Goal: Transaction & Acquisition: Purchase product/service

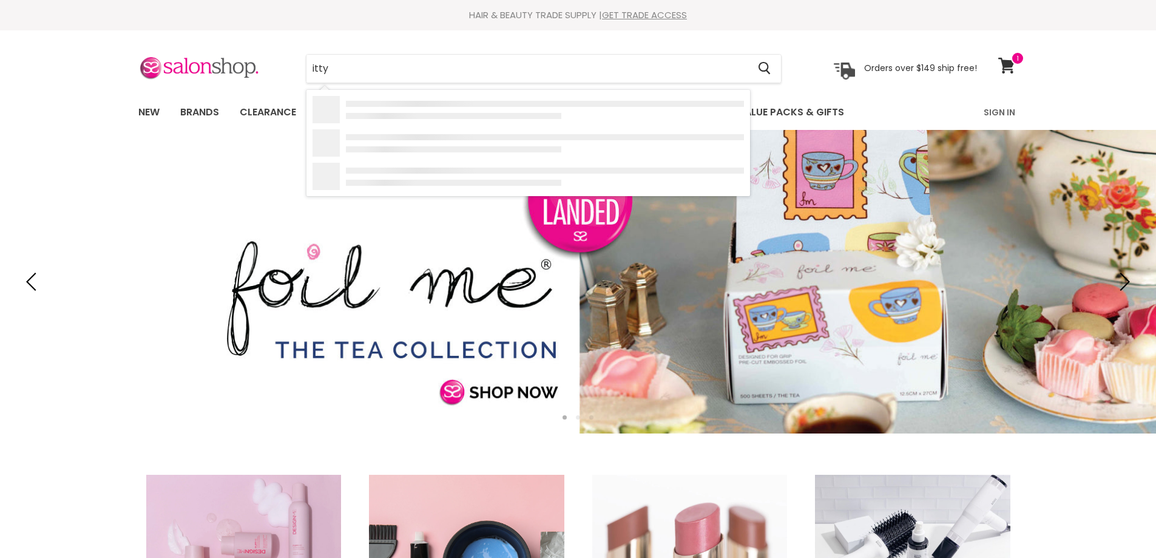
type input "itty"
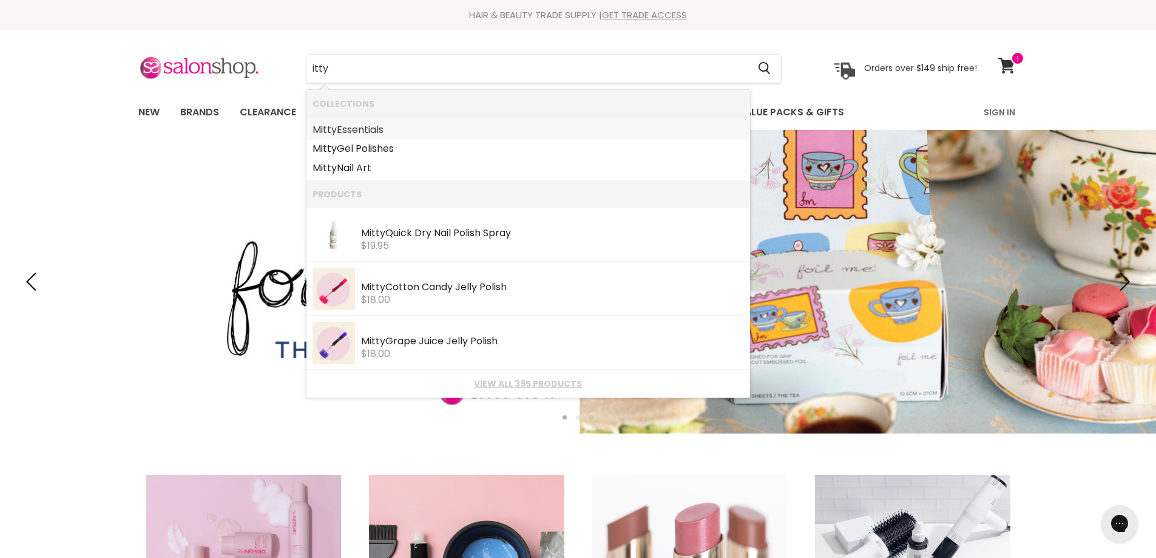
click at [364, 127] on link "M itty Essentials" at bounding box center [529, 129] width 432 height 19
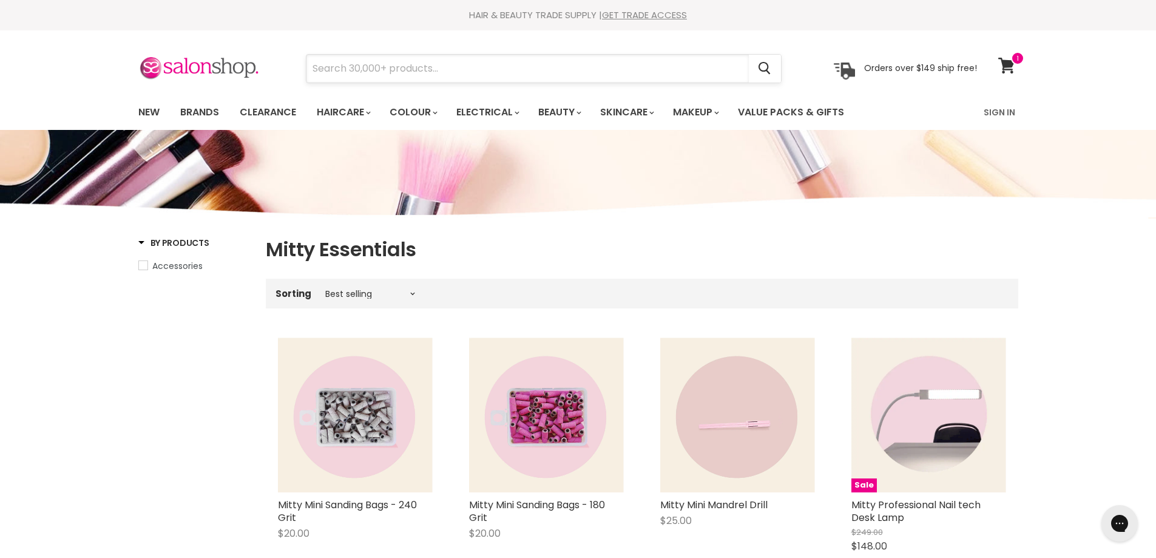
click at [370, 70] on input "Search" at bounding box center [528, 69] width 443 height 28
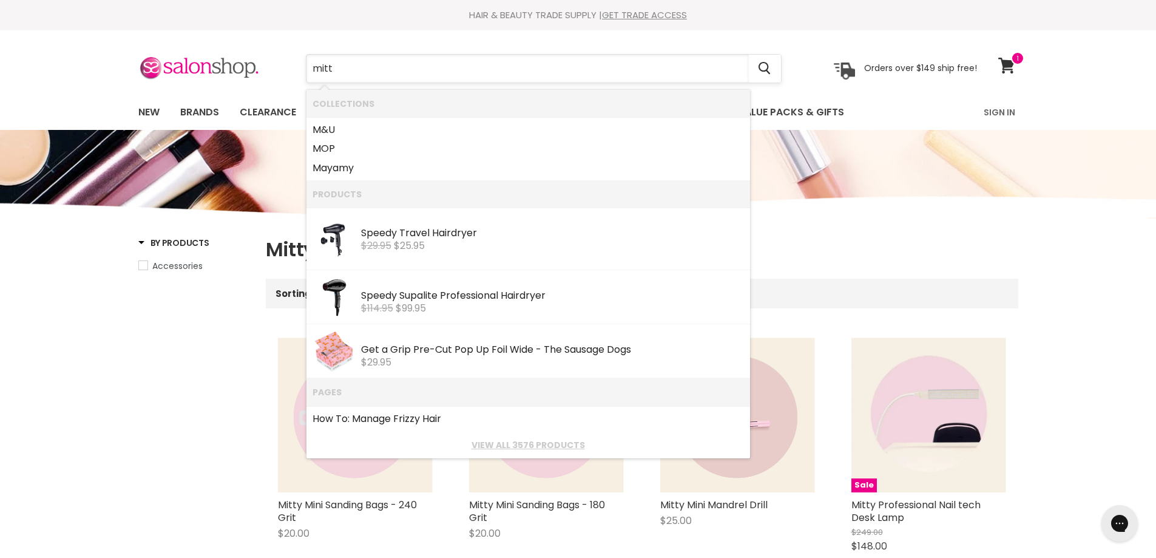
type input "mitty"
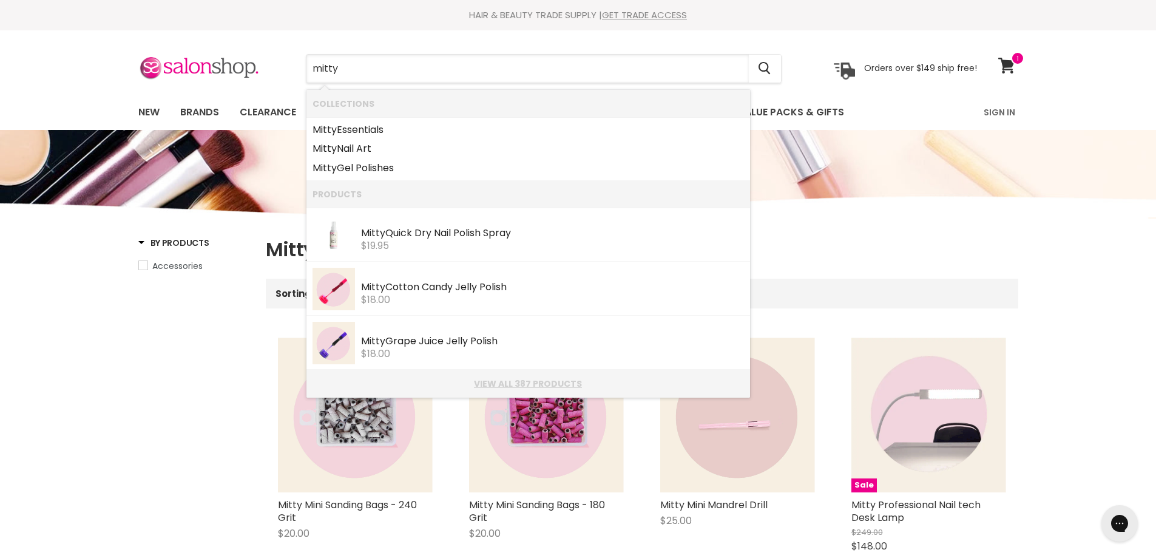
click at [552, 380] on link "View all 387 products" at bounding box center [529, 384] width 432 height 10
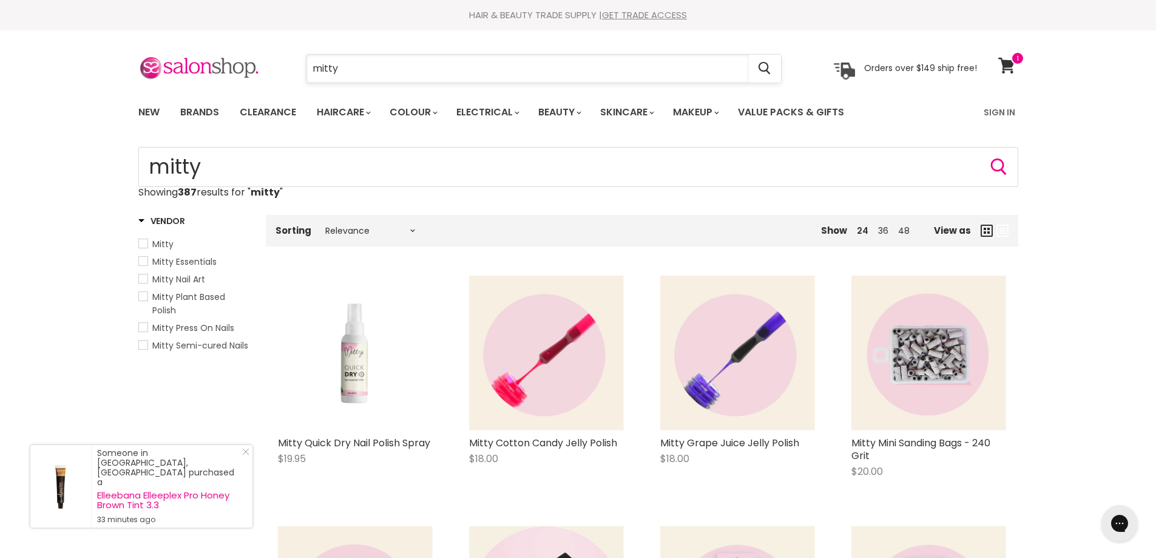
click at [361, 81] on input "mitty" at bounding box center [528, 69] width 443 height 28
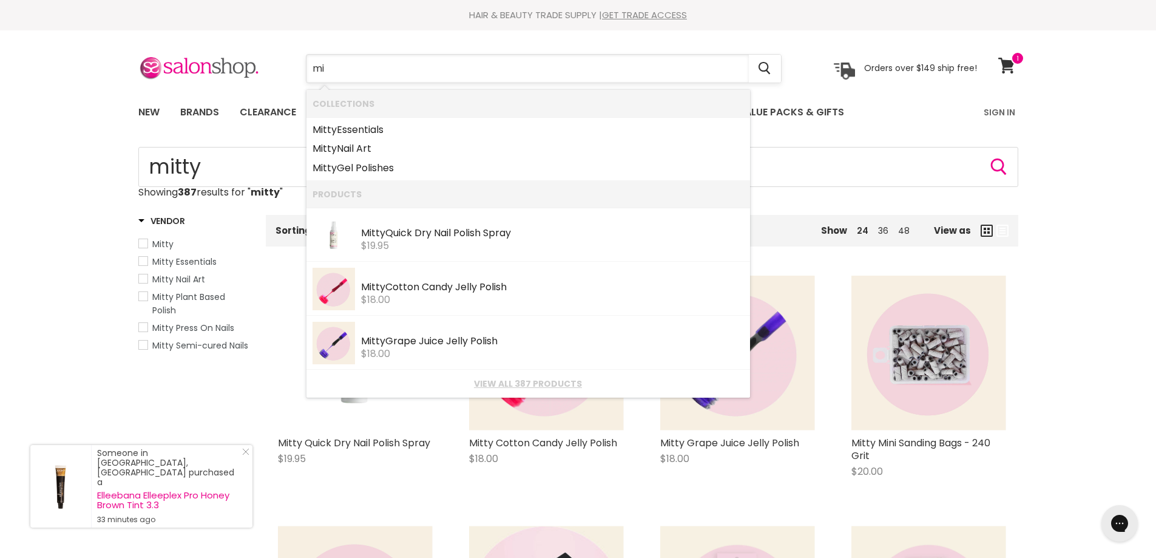
type input "m"
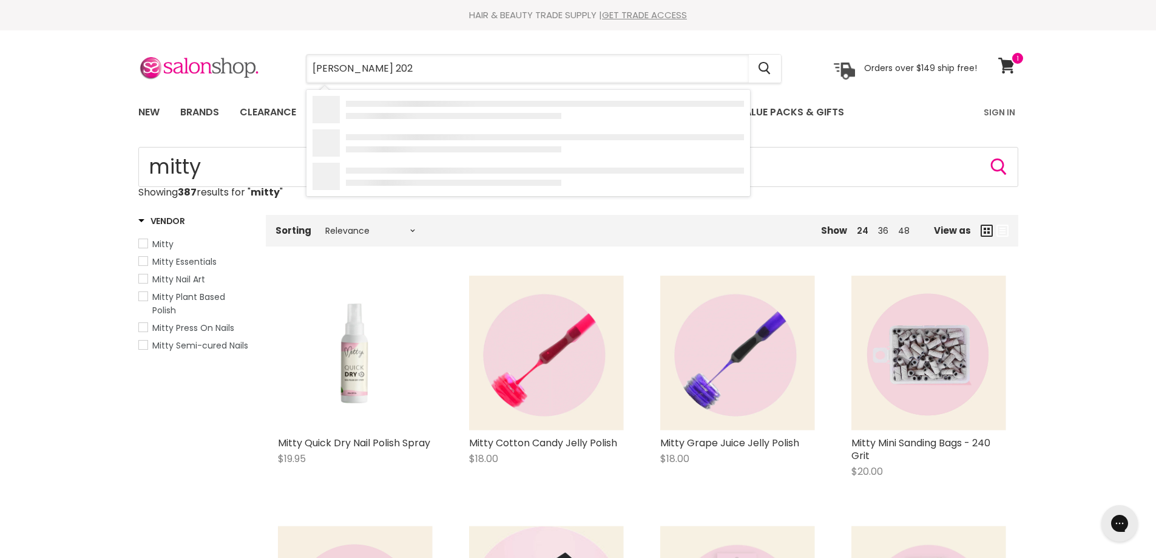
type input "hawley 2022"
click at [541, 131] on div "White Mylar Harbour Bridge- Red Core Hawley $2.50" at bounding box center [552, 141] width 383 height 37
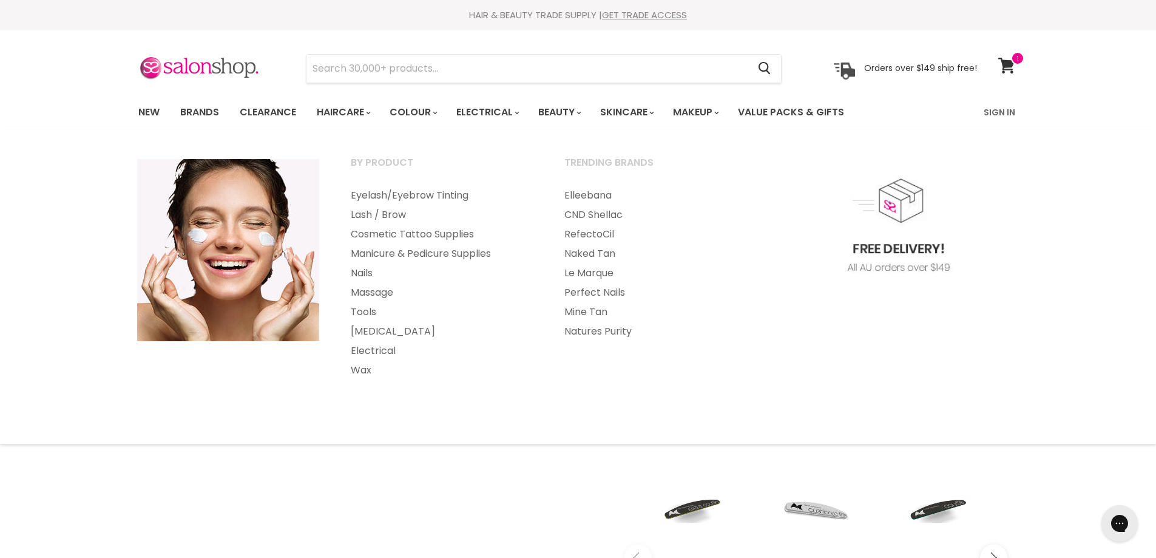
click at [379, 488] on img "White Mylar Harbour Bridge- Red Core image. Click or Scroll to Zoom." at bounding box center [364, 373] width 231 height 346
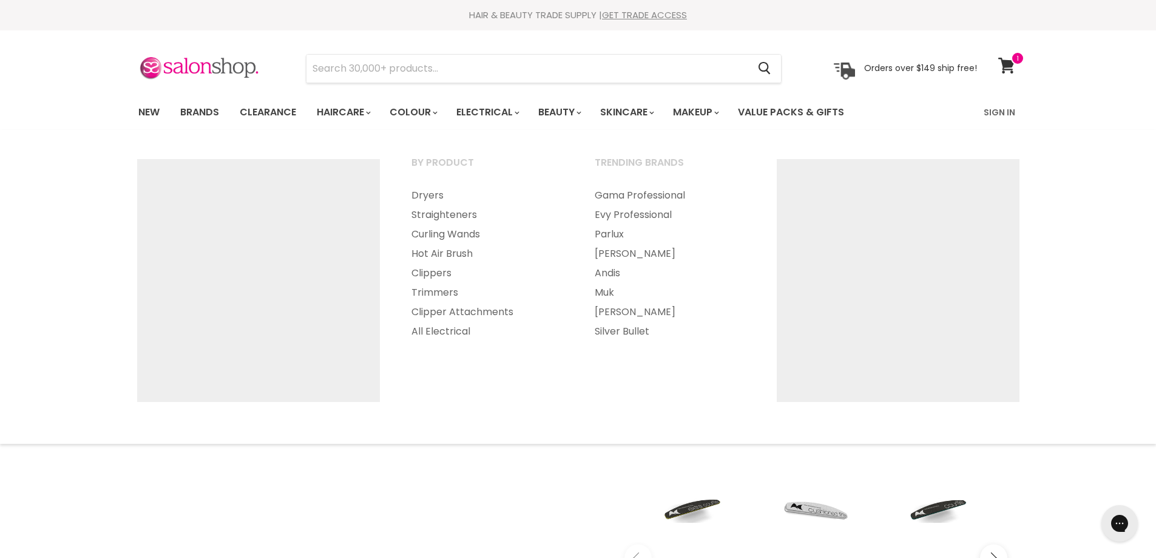
click at [470, 52] on section "Menu Cancel" at bounding box center [578, 62] width 911 height 64
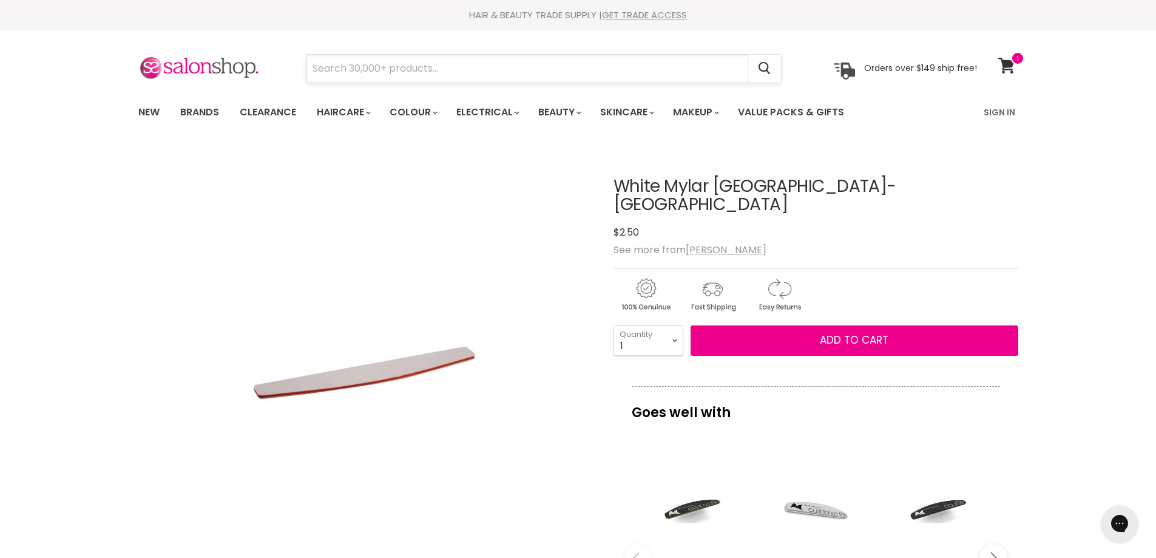
click at [470, 61] on input "Search" at bounding box center [528, 69] width 443 height 28
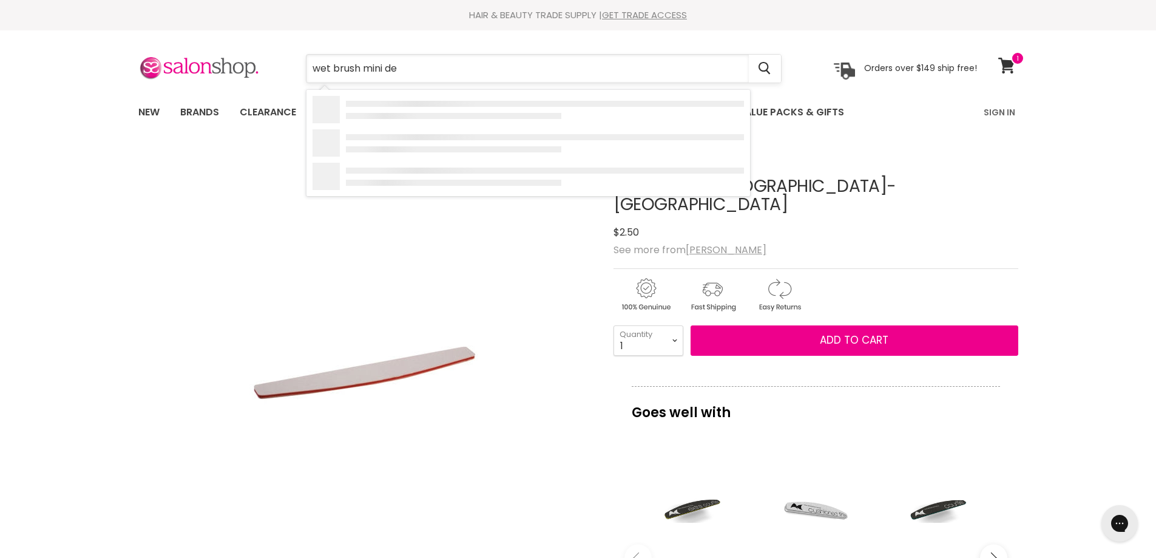
type input "wet brush mini det"
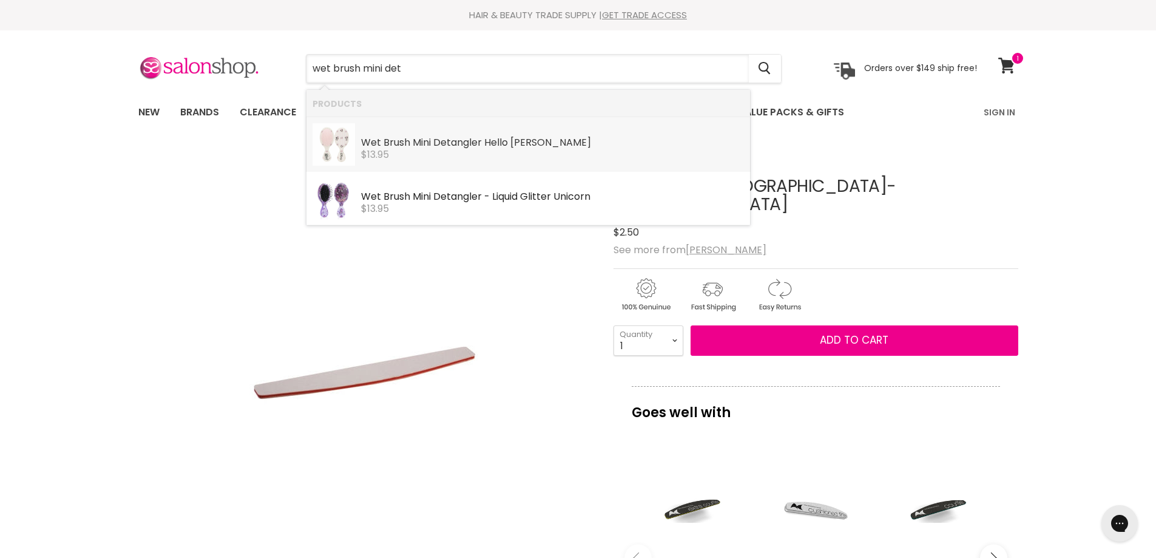
click at [467, 138] on div "Wet Brush Mini Det angler Hello Minnie" at bounding box center [552, 143] width 383 height 13
